Goal: Task Accomplishment & Management: Manage account settings

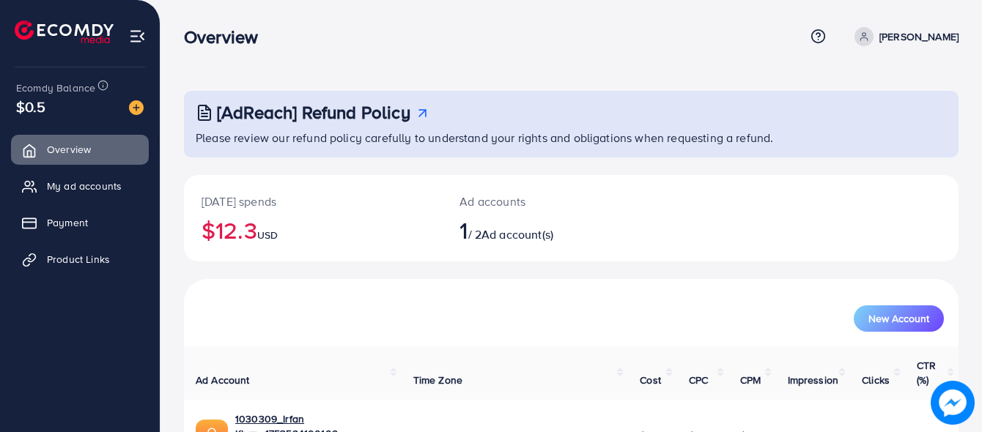
click at [62, 250] on link "Product Links" at bounding box center [80, 259] width 138 height 29
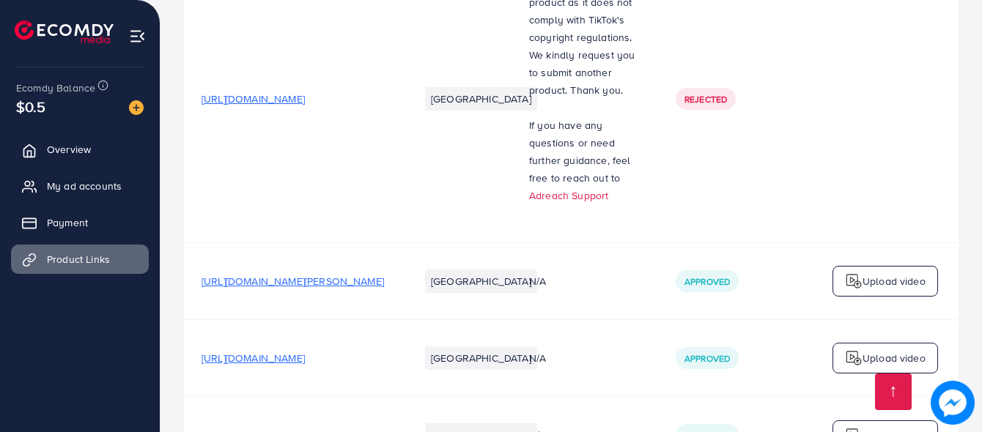
scroll to position [1926, 0]
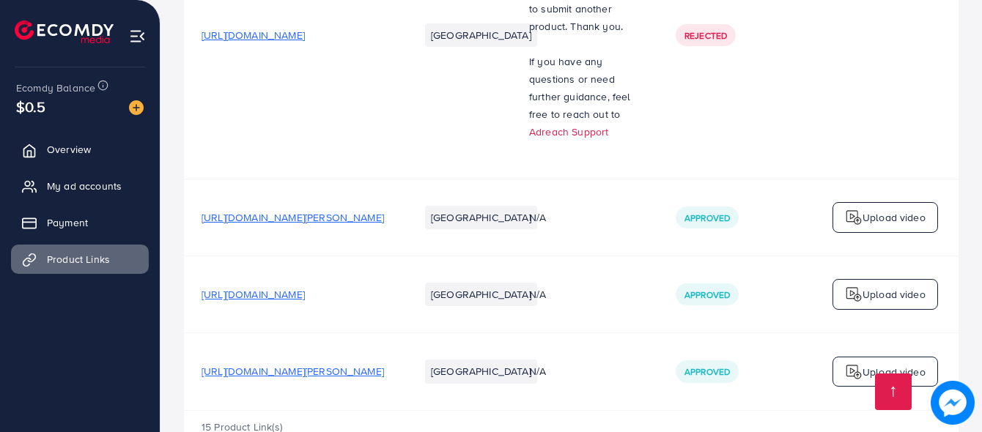
drag, startPoint x: 202, startPoint y: 325, endPoint x: 426, endPoint y: 339, distance: 224.6
click at [402, 339] on td "[URL][DOMAIN_NAME][PERSON_NAME]" at bounding box center [293, 371] width 218 height 77
copy span "[URL][DOMAIN_NAME][PERSON_NAME]"
click at [238, 344] on td "[URL][DOMAIN_NAME][PERSON_NAME]" at bounding box center [293, 371] width 218 height 77
drag, startPoint x: 202, startPoint y: 320, endPoint x: 424, endPoint y: 323, distance: 222.0
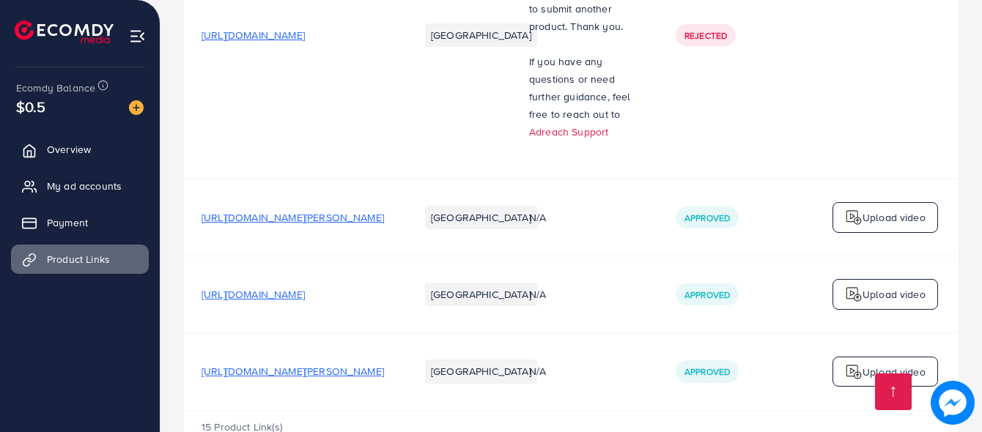
click at [402, 333] on td "[URL][DOMAIN_NAME][PERSON_NAME]" at bounding box center [293, 371] width 218 height 77
copy span "[URL][DOMAIN_NAME][PERSON_NAME]"
click at [270, 364] on span "[URL][DOMAIN_NAME][PERSON_NAME]" at bounding box center [293, 371] width 182 height 15
click at [316, 364] on span "[URL][DOMAIN_NAME][PERSON_NAME]" at bounding box center [293, 371] width 182 height 15
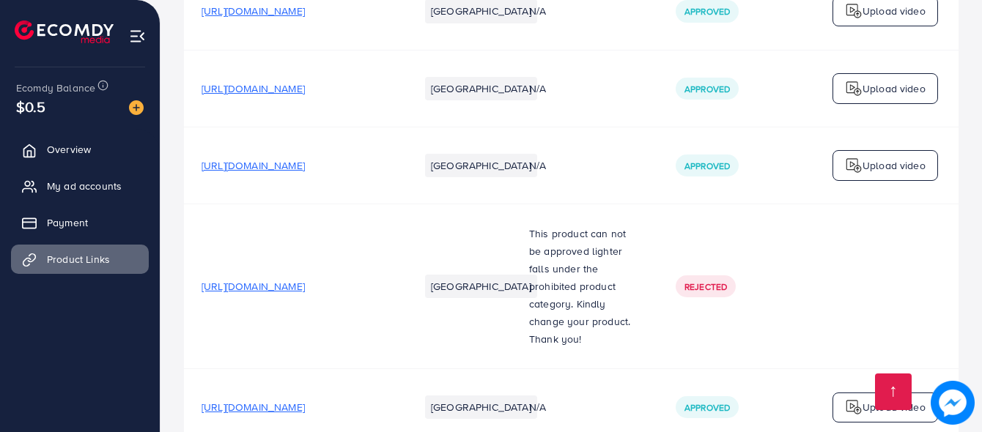
scroll to position [212, 0]
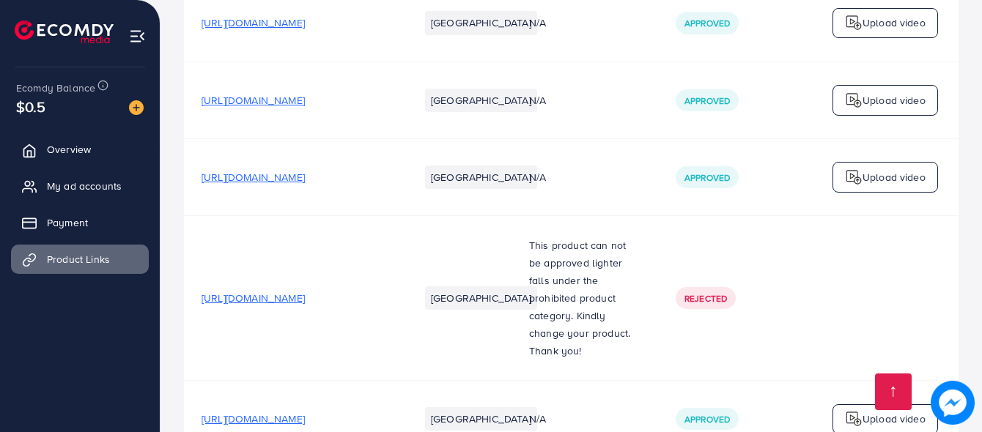
click at [214, 182] on span "[URL][DOMAIN_NAME]" at bounding box center [253, 177] width 103 height 15
click at [60, 220] on span "Payment" at bounding box center [71, 222] width 41 height 15
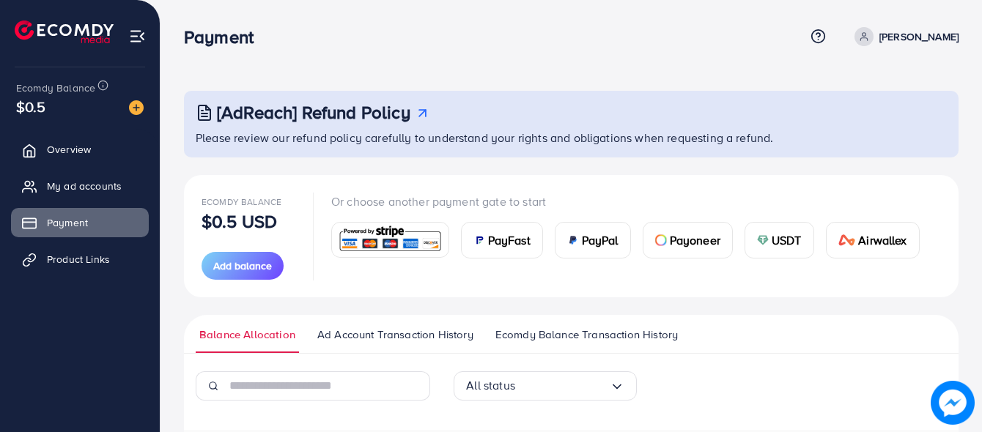
click at [502, 248] on span "PayFast" at bounding box center [509, 241] width 42 height 18
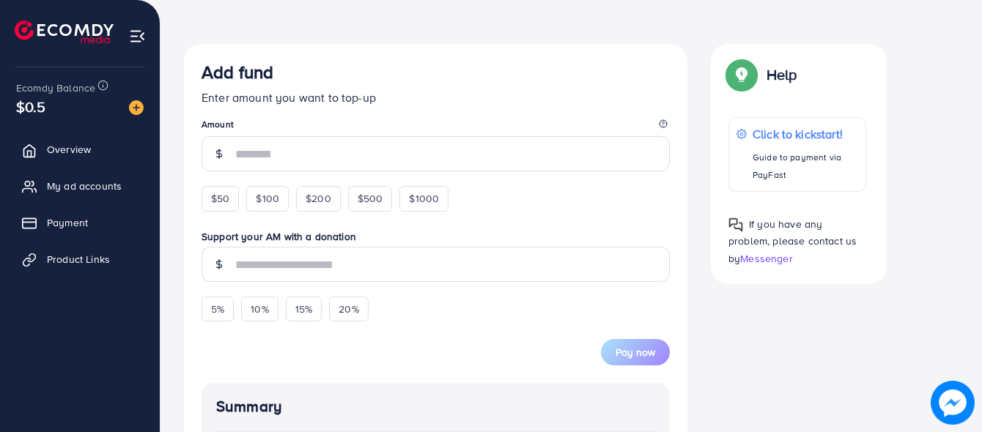
scroll to position [253, 0]
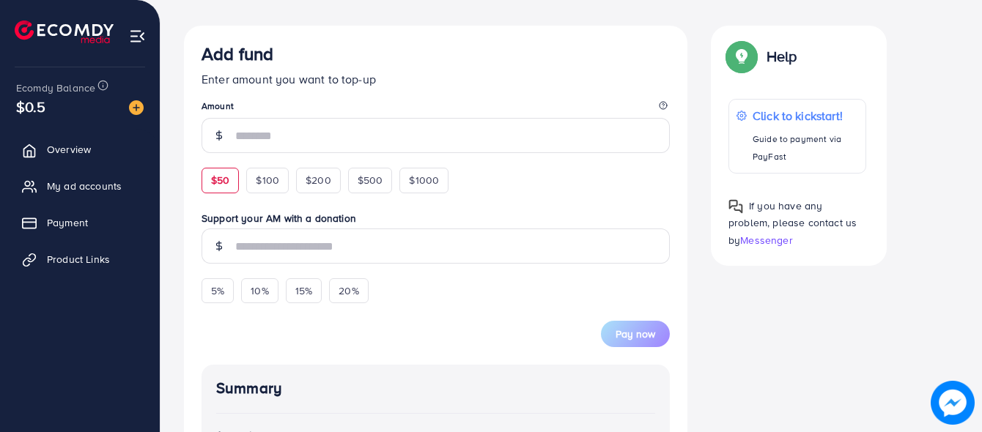
click at [214, 178] on span "$50" at bounding box center [220, 180] width 18 height 15
type input "**"
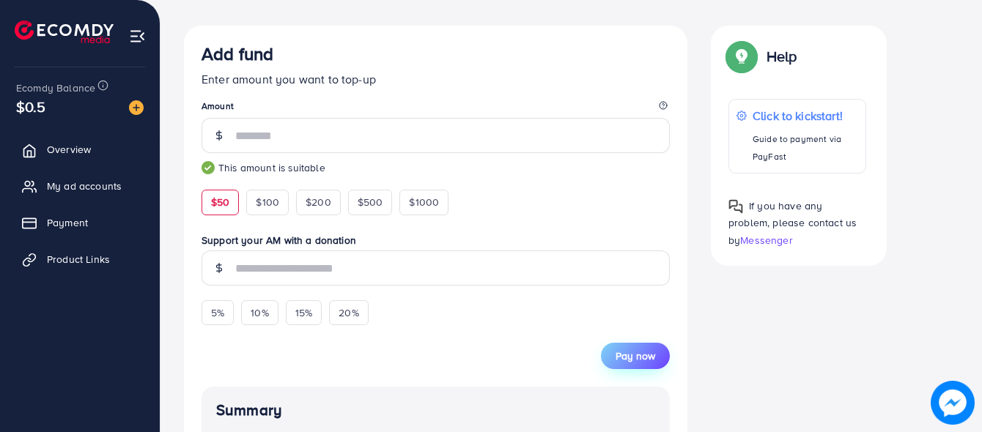
click at [620, 357] on span "Pay now" at bounding box center [635, 356] width 40 height 15
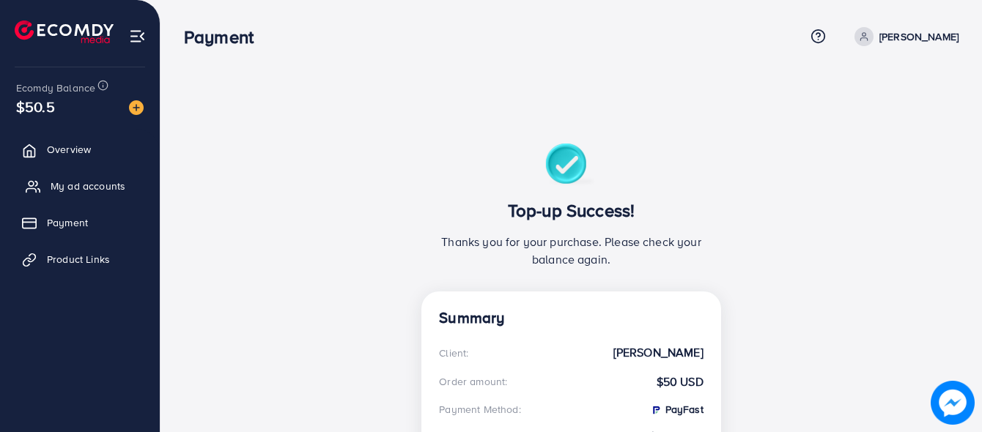
click at [51, 192] on span "My ad accounts" at bounding box center [88, 186] width 75 height 15
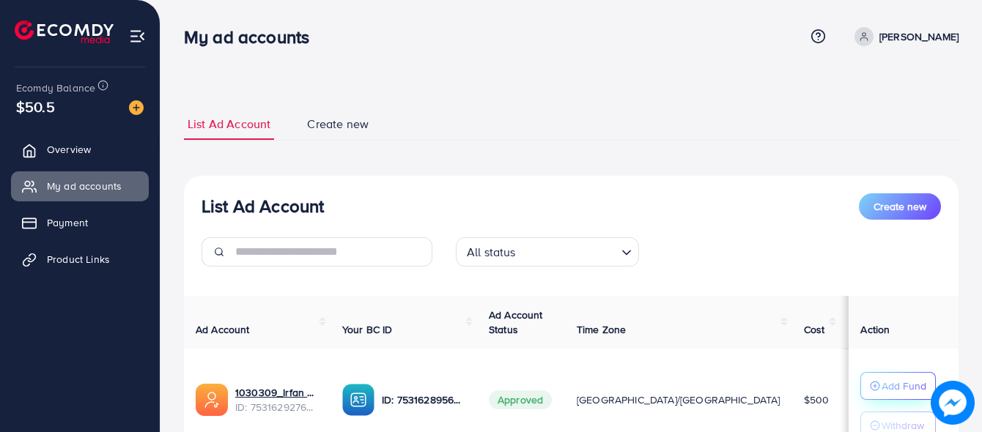
click at [885, 388] on p "Add Fund" at bounding box center [903, 386] width 45 height 18
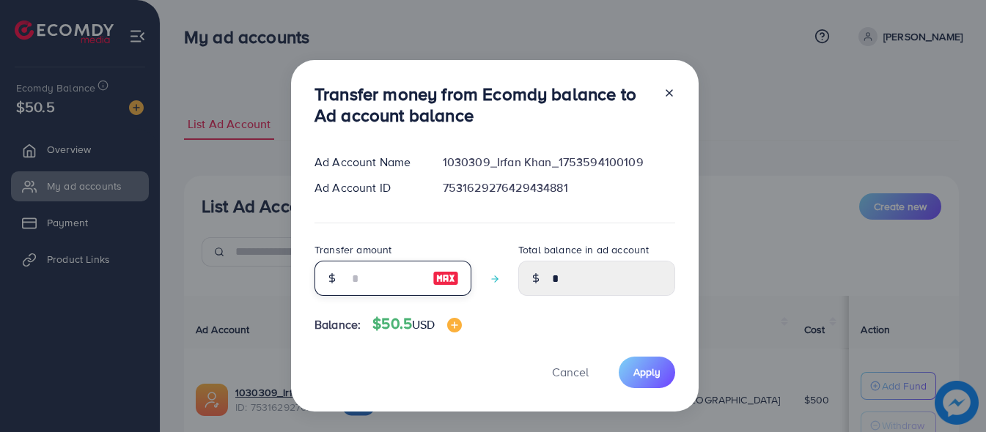
click at [372, 278] on input "number" at bounding box center [384, 278] width 73 height 35
type input "*"
type input "****"
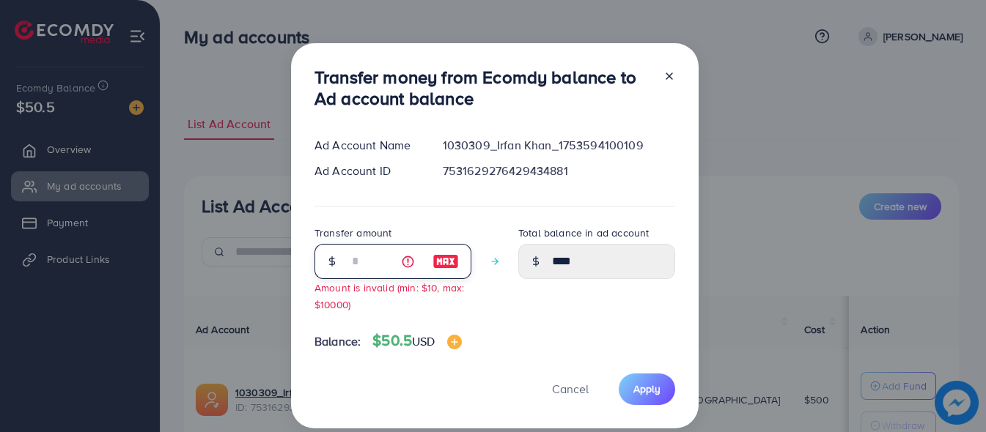
type input "**"
type input "*****"
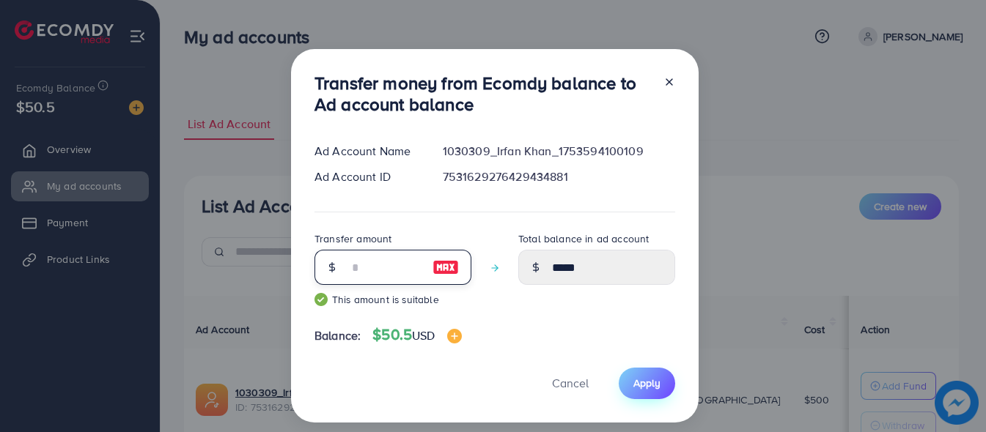
type input "**"
click at [646, 381] on span "Apply" at bounding box center [646, 383] width 27 height 15
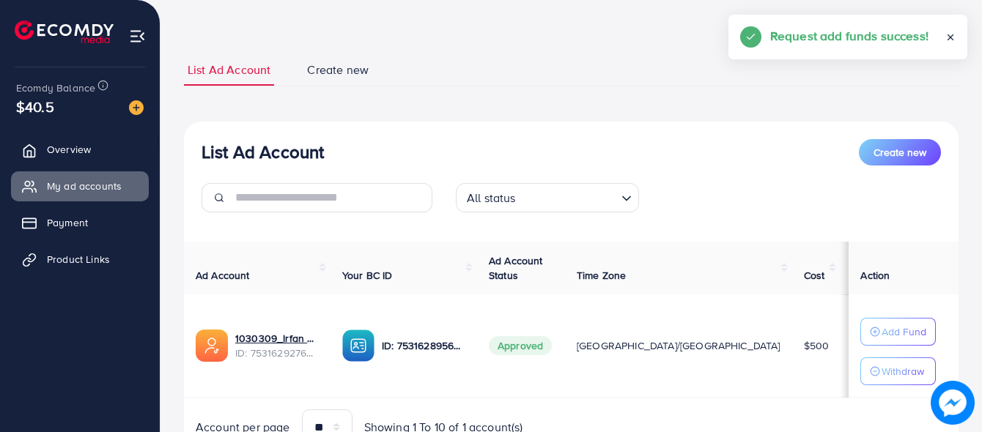
scroll to position [125, 0]
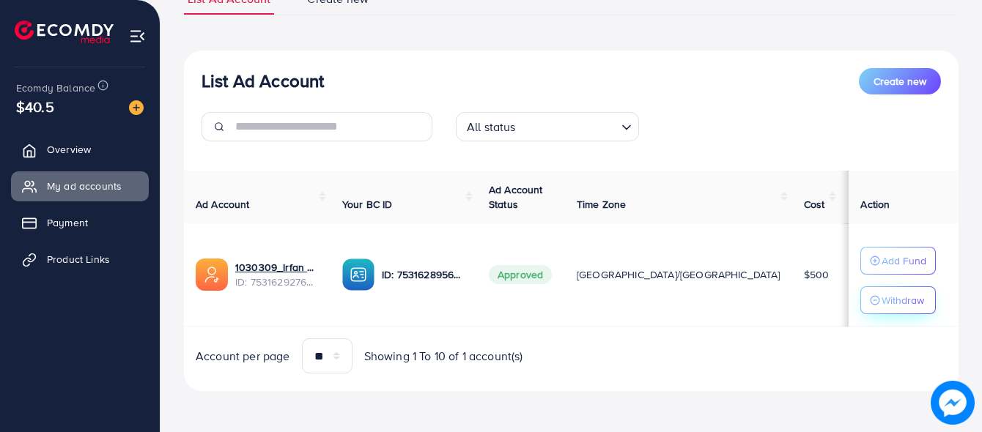
click at [881, 307] on p "Withdraw" at bounding box center [902, 301] width 42 height 18
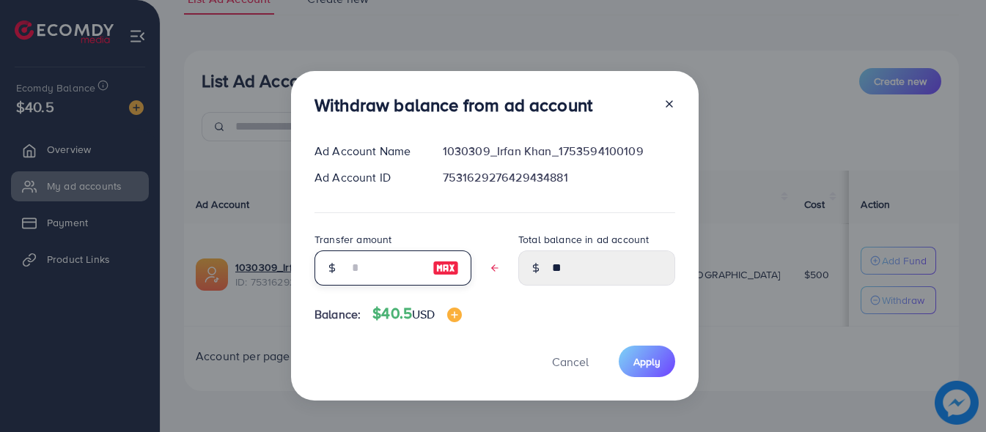
click at [394, 263] on input "text" at bounding box center [384, 268] width 73 height 35
type input "*"
type input "****"
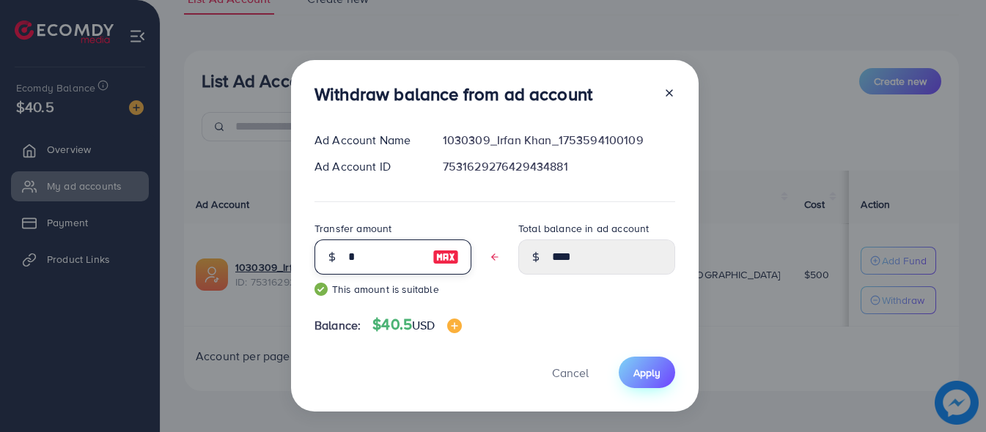
type input "*"
click at [641, 379] on span "Apply" at bounding box center [646, 373] width 27 height 15
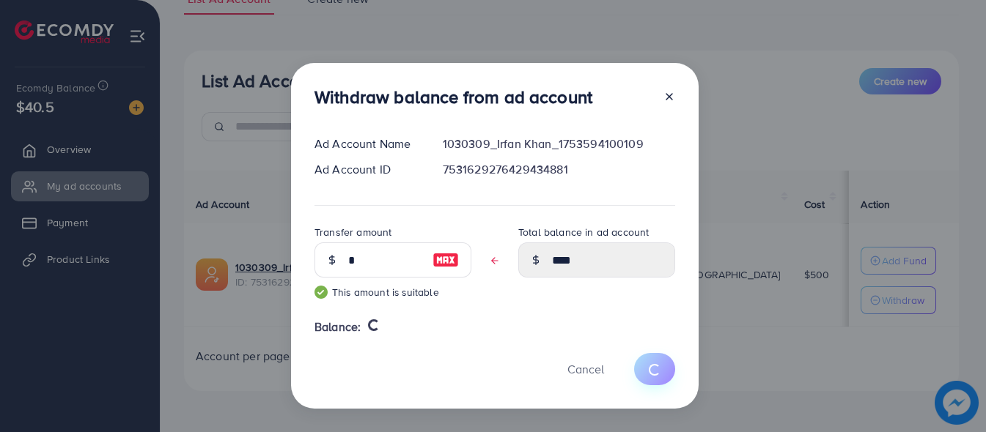
type input "**"
